Goal: Information Seeking & Learning: Learn about a topic

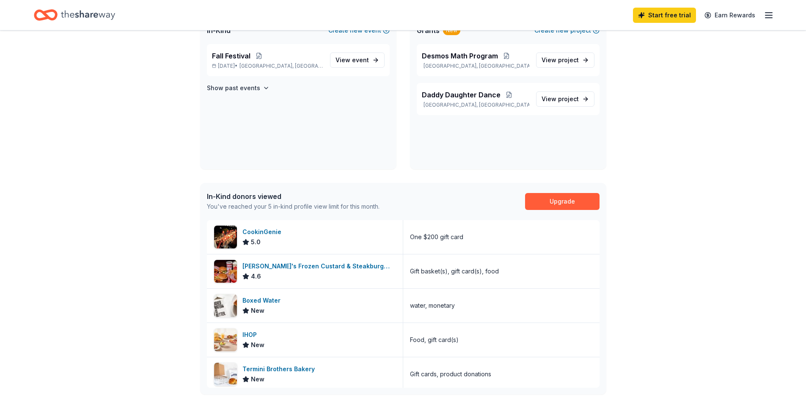
scroll to position [70, 0]
click at [234, 57] on span "Fall Festival" at bounding box center [231, 57] width 39 height 10
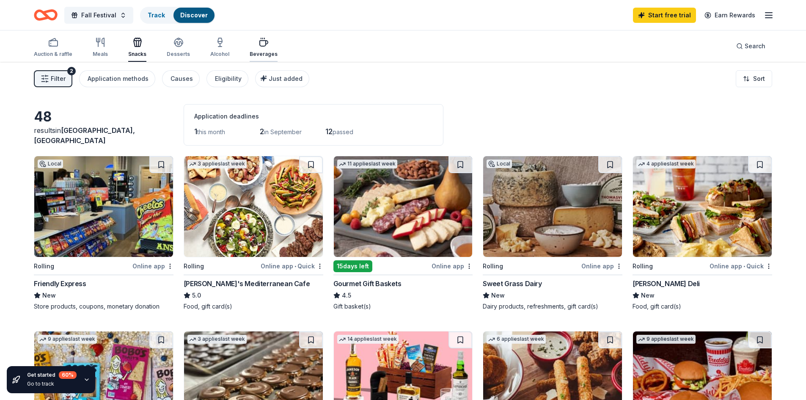
click at [259, 47] on icon "button" at bounding box center [264, 42] width 10 height 10
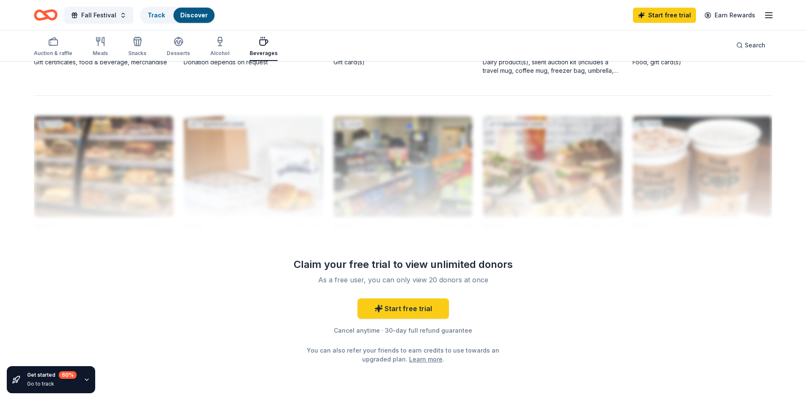
scroll to position [776, 0]
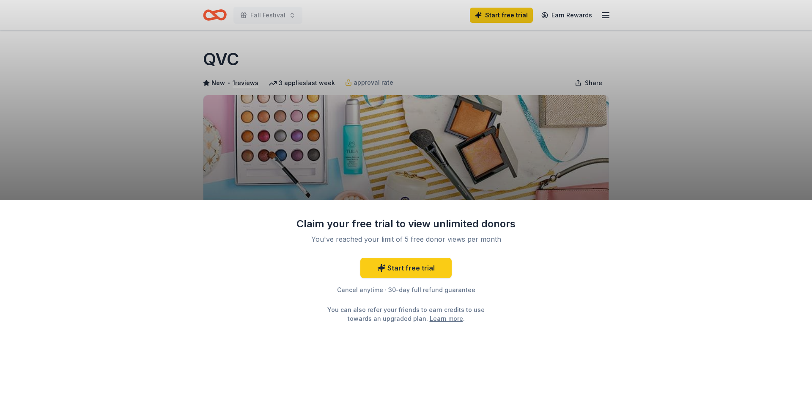
click at [644, 108] on div "Claim your free trial to view unlimited donors You've reached your limit of 5 f…" at bounding box center [406, 200] width 812 height 400
